Goal: Task Accomplishment & Management: Use online tool/utility

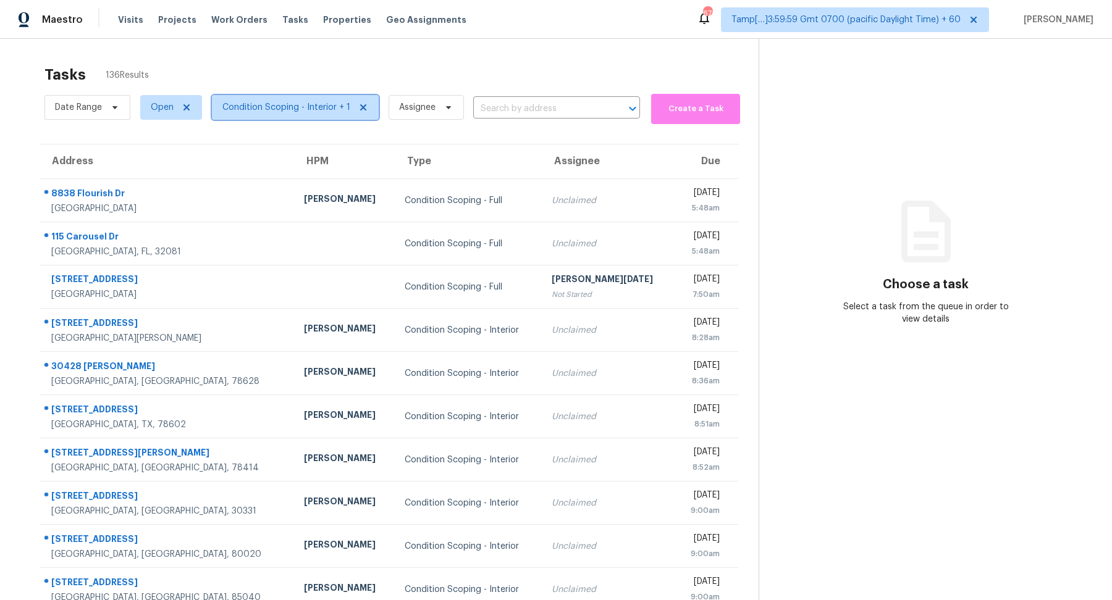
click at [275, 109] on span "Condition Scoping - Interior + 1" at bounding box center [286, 107] width 128 height 12
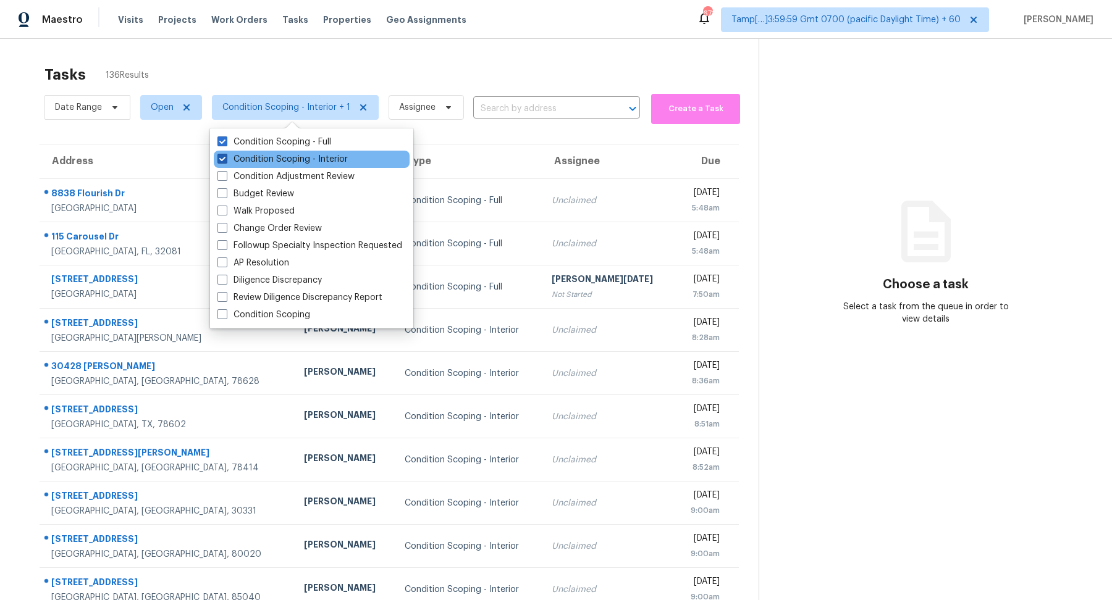
click at [283, 154] on label "Condition Scoping - Interior" at bounding box center [282, 159] width 130 height 12
click at [225, 154] on input "Condition Scoping - Interior" at bounding box center [221, 157] width 8 height 8
checkbox input "false"
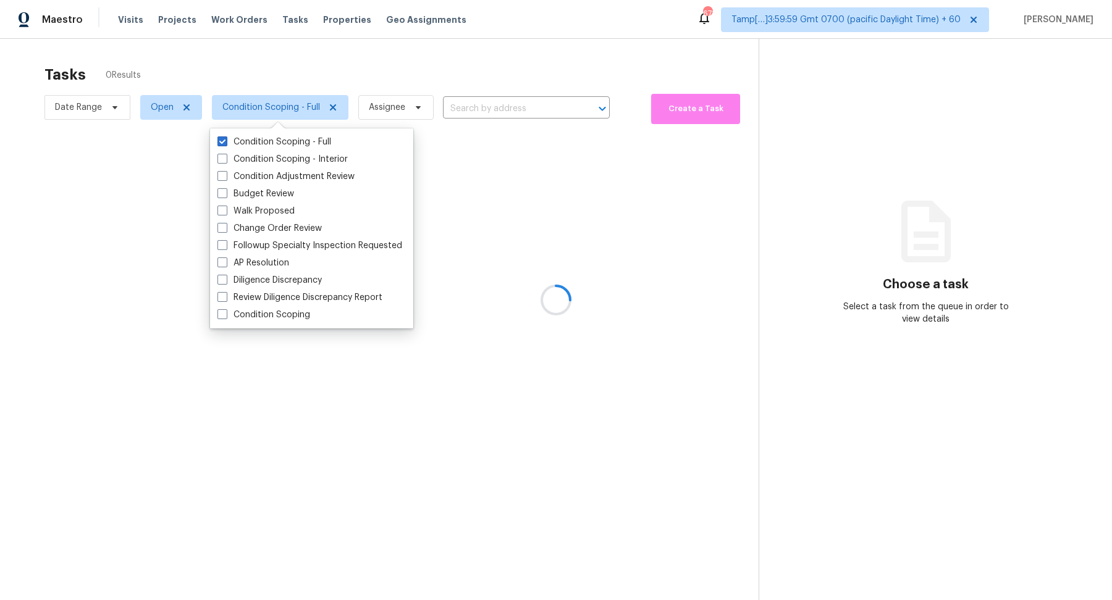
click at [415, 68] on div at bounding box center [556, 300] width 1112 height 600
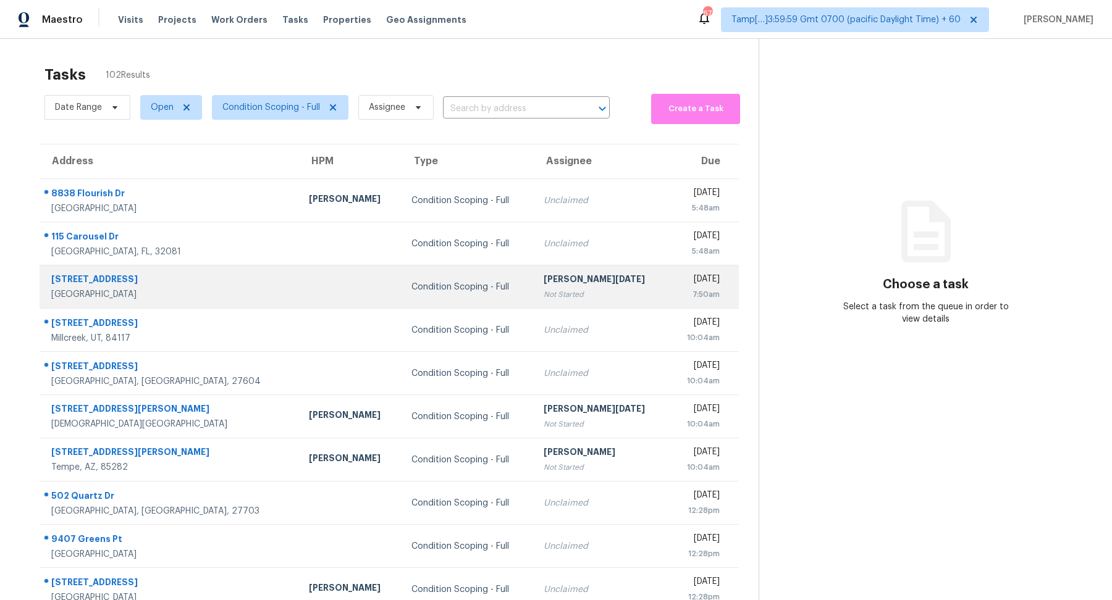
scroll to position [43, 0]
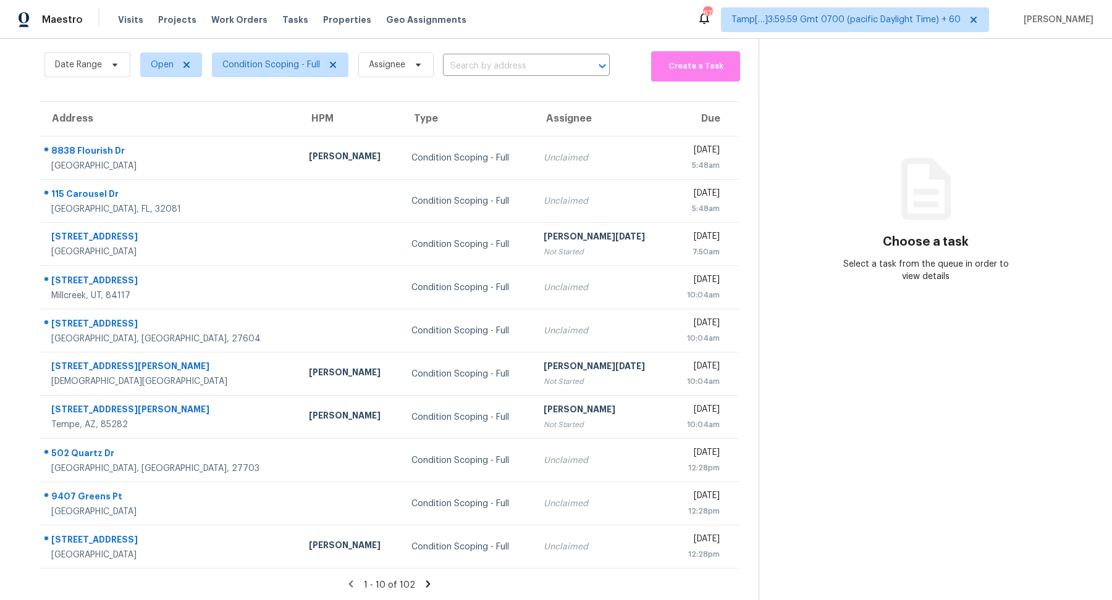
click at [425, 585] on icon at bounding box center [427, 583] width 4 height 7
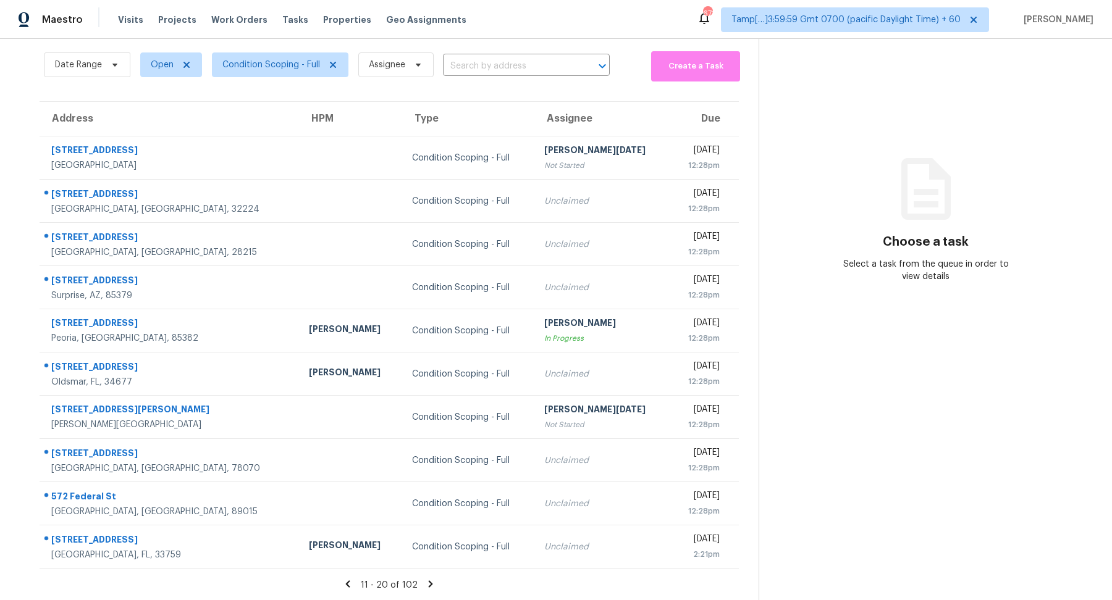
click at [429, 585] on icon at bounding box center [431, 583] width 4 height 7
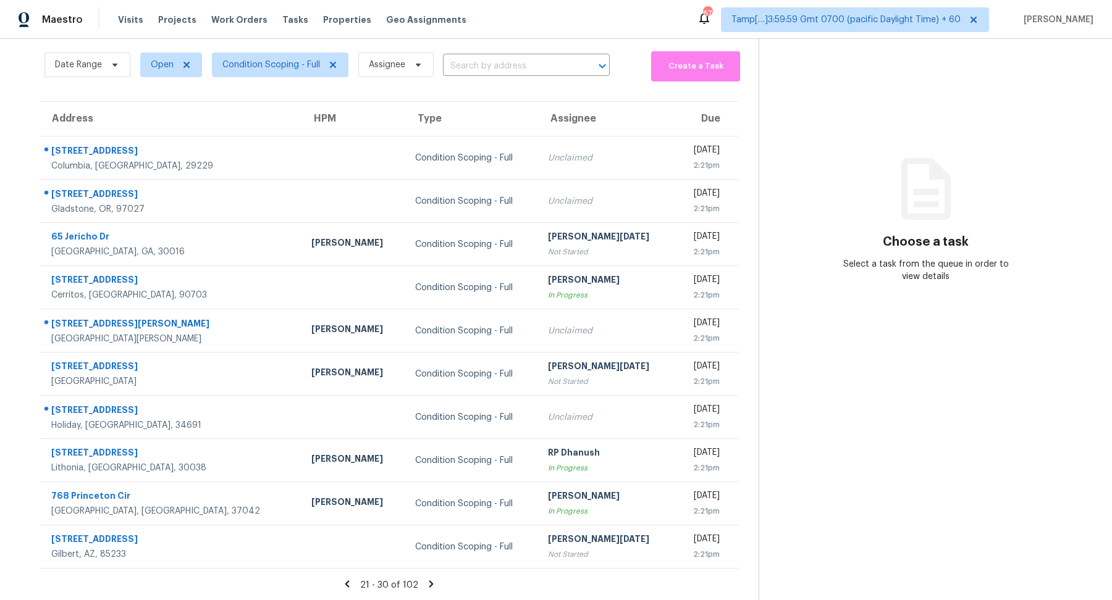
click at [429, 585] on icon at bounding box center [431, 583] width 4 height 7
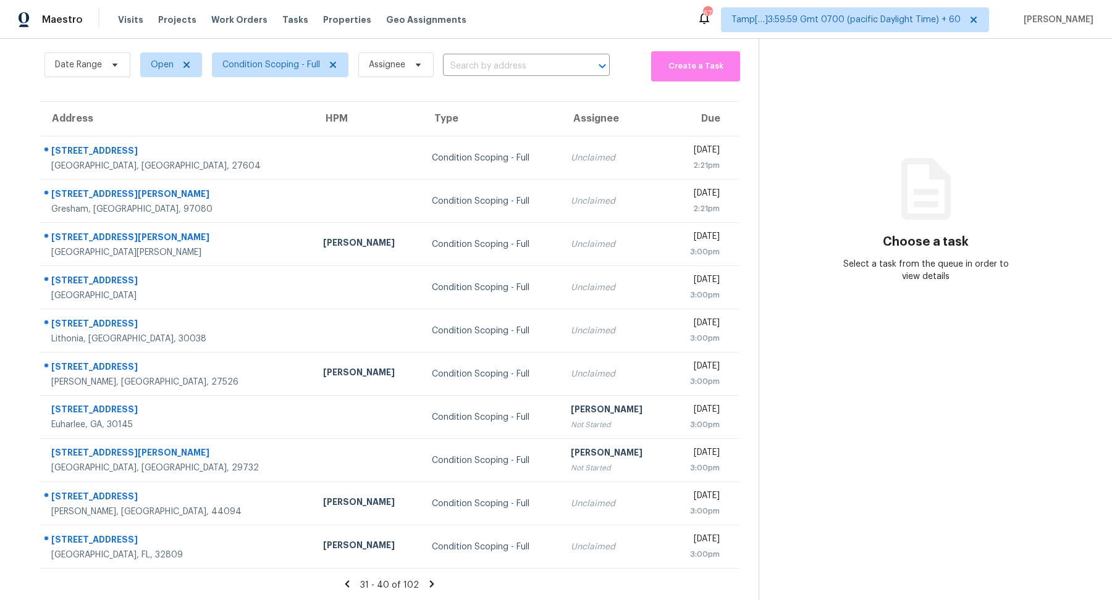
click at [429, 585] on icon at bounding box center [431, 583] width 4 height 7
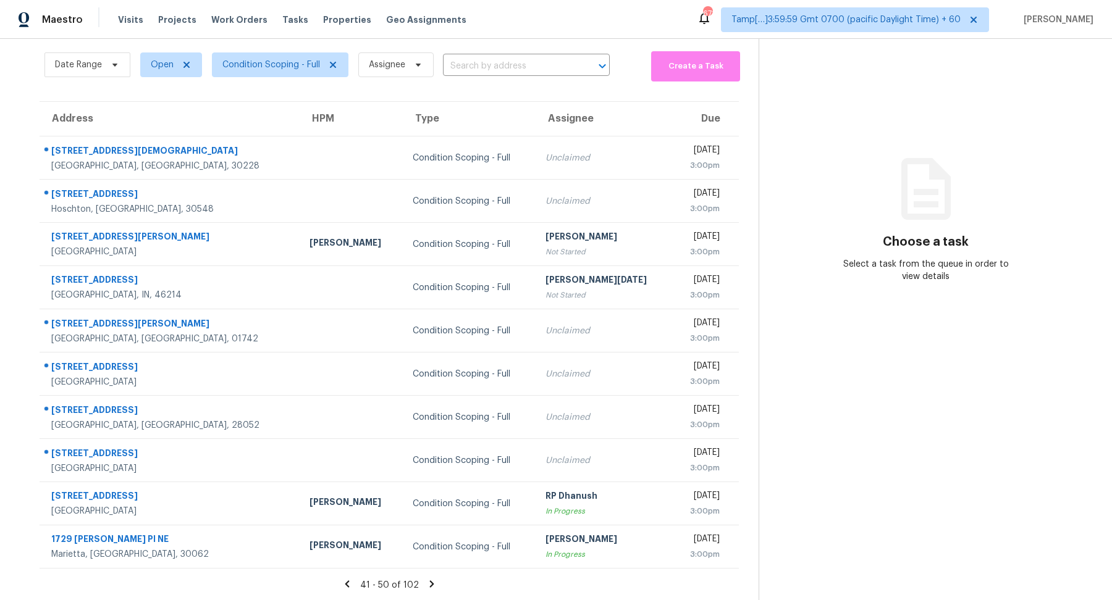
click at [429, 585] on icon at bounding box center [431, 583] width 4 height 7
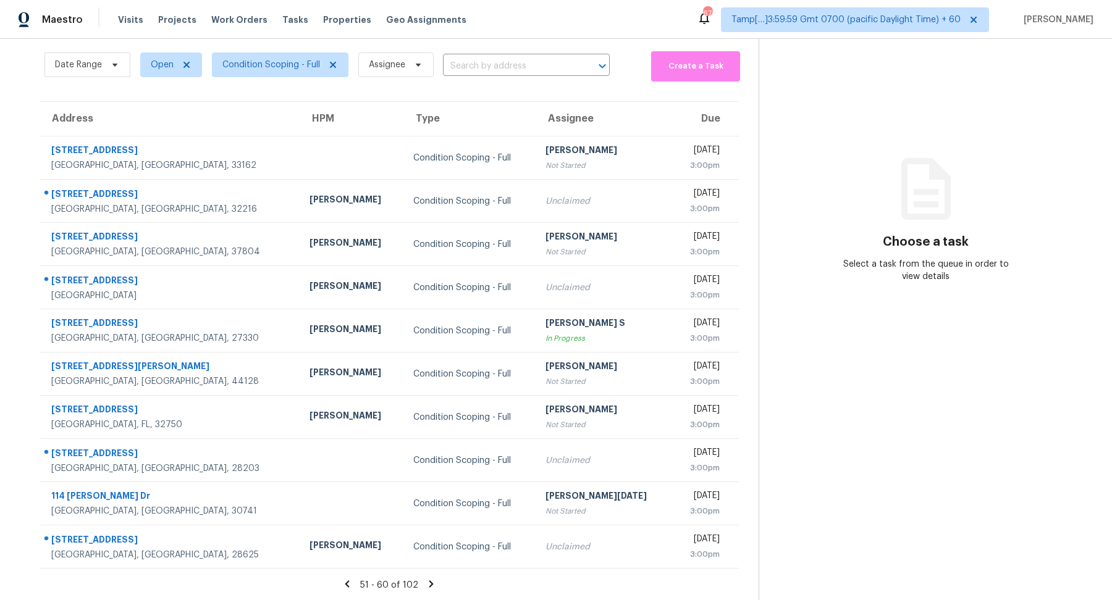
click at [429, 585] on icon at bounding box center [431, 583] width 4 height 7
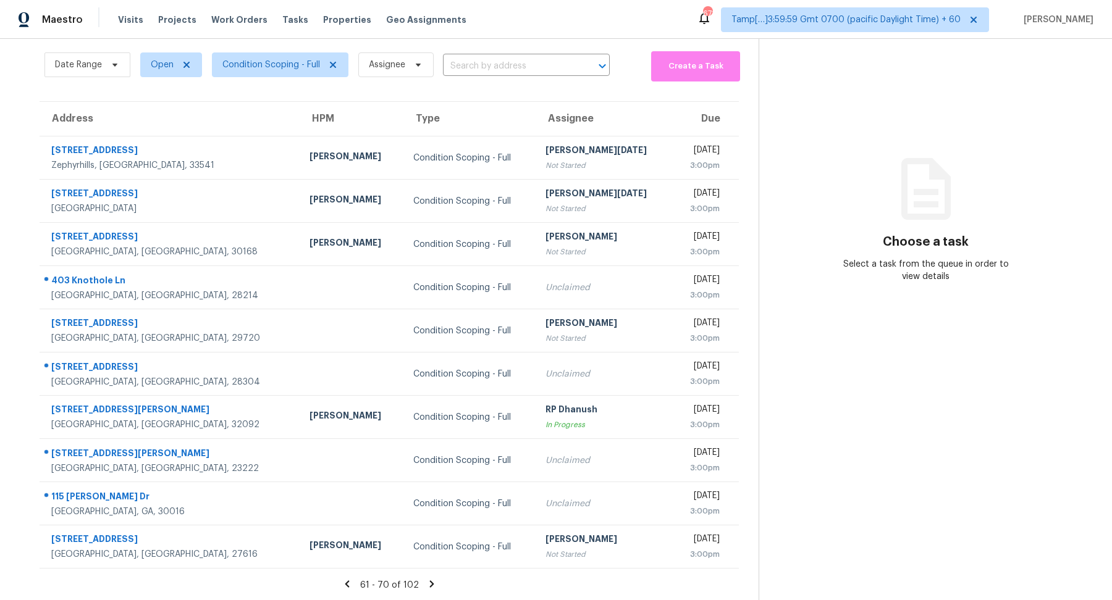
click at [429, 585] on icon at bounding box center [431, 583] width 4 height 7
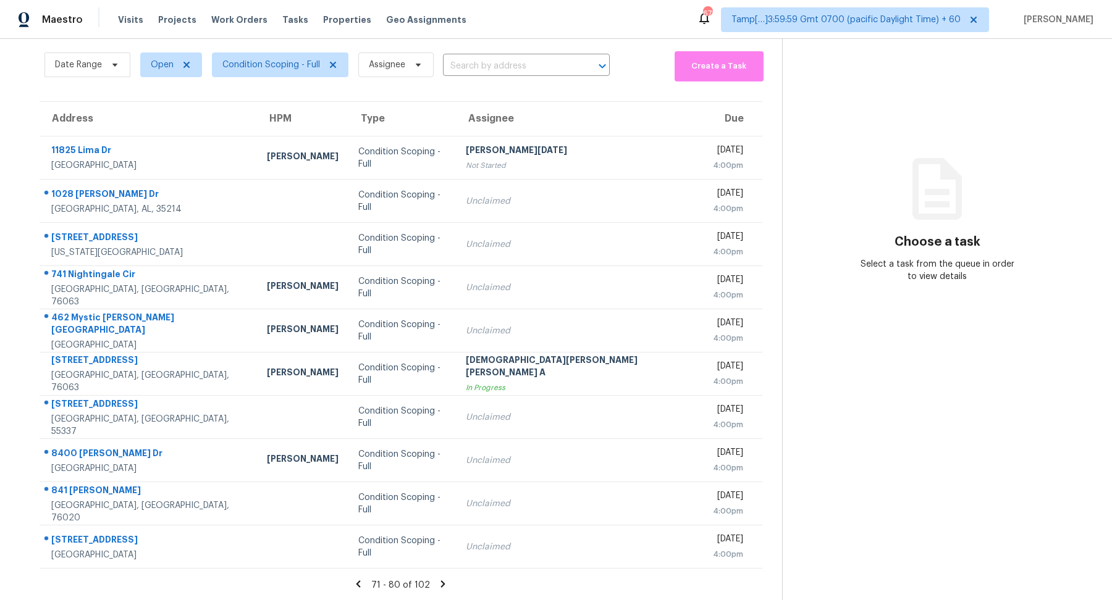
click at [441, 585] on icon at bounding box center [443, 583] width 4 height 7
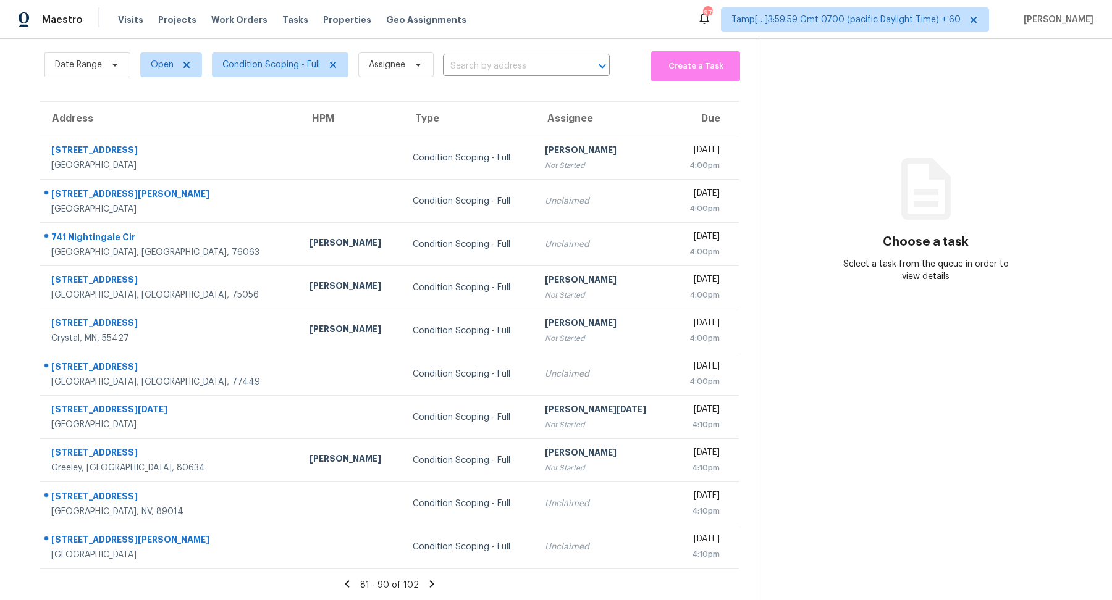
click at [429, 585] on icon at bounding box center [431, 583] width 4 height 7
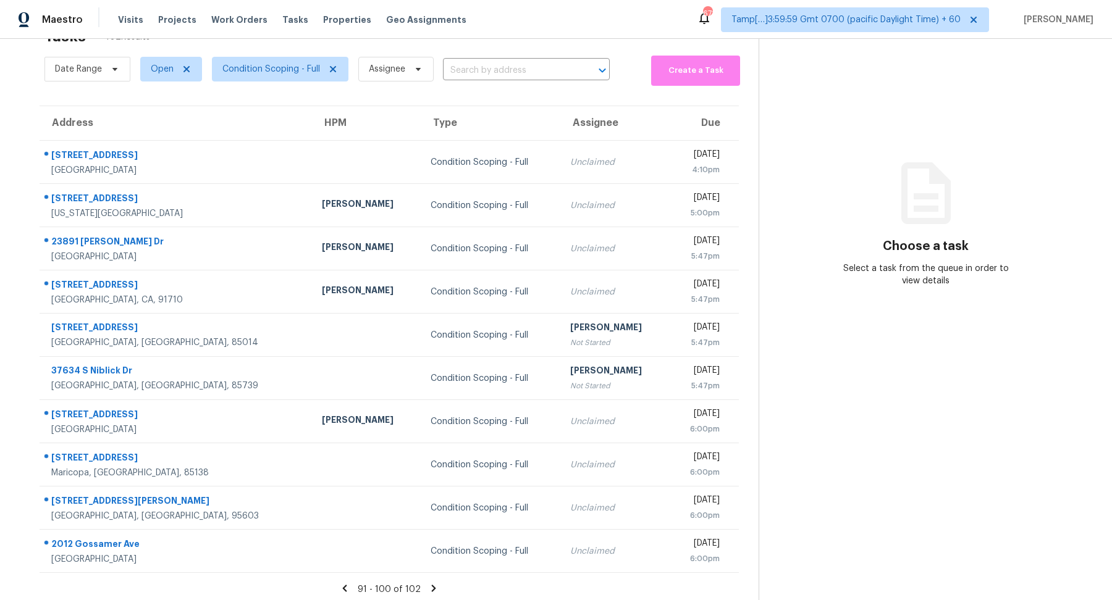
scroll to position [43, 0]
